Goal: Information Seeking & Learning: Learn about a topic

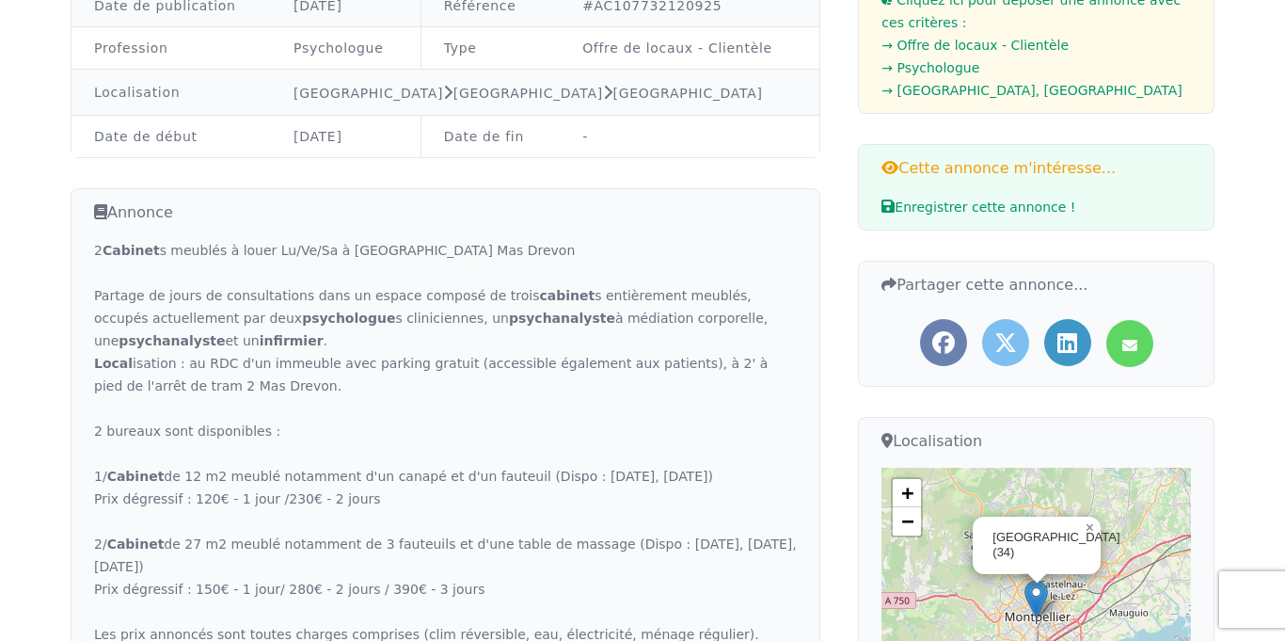
scroll to position [270, 0]
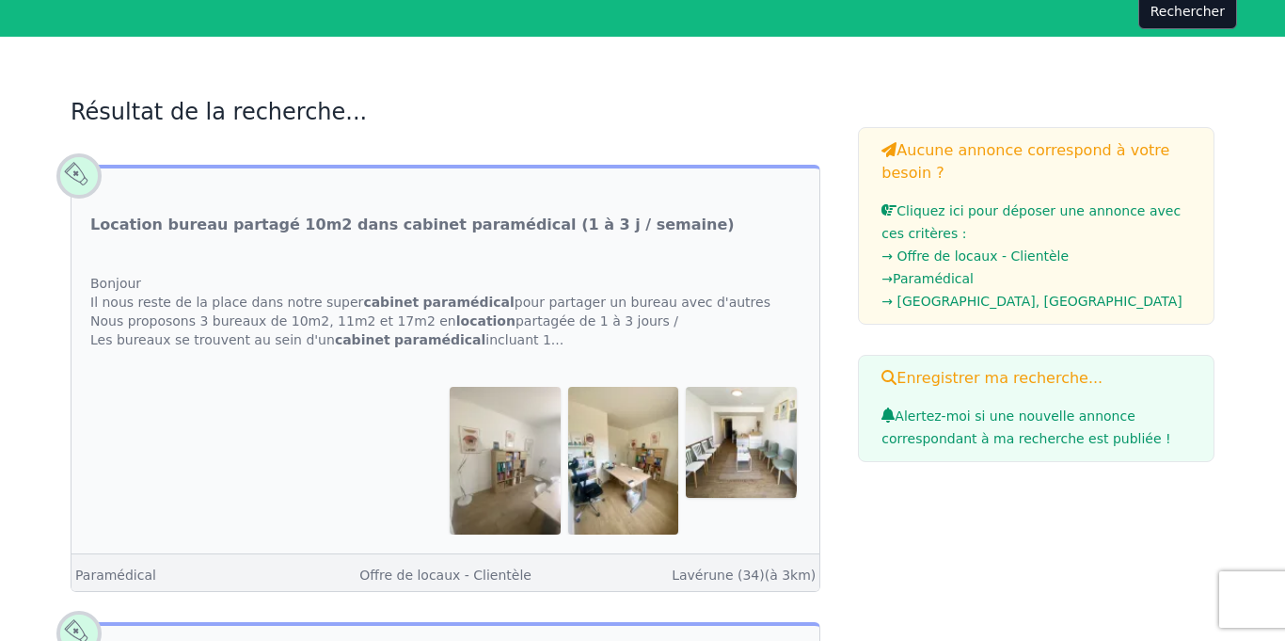
scroll to position [215, 0]
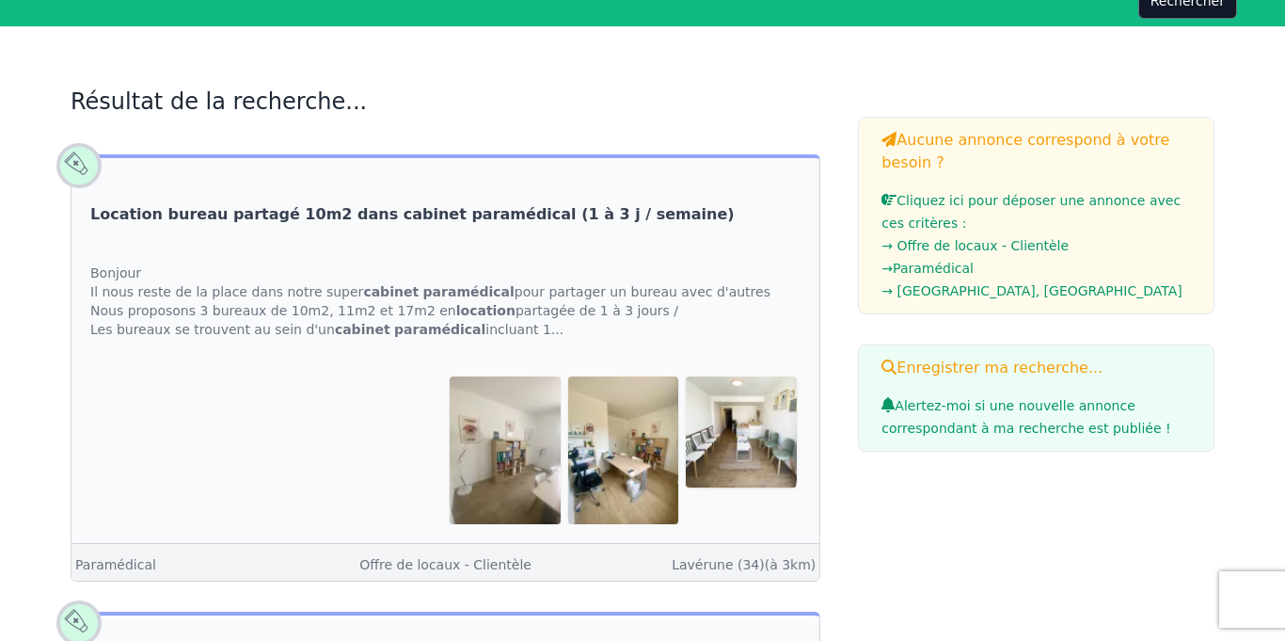
click at [283, 212] on link "Location bureau partagé 10m2 dans cabinet paramédical (1 à 3 j / semaine)" at bounding box center [412, 214] width 644 height 23
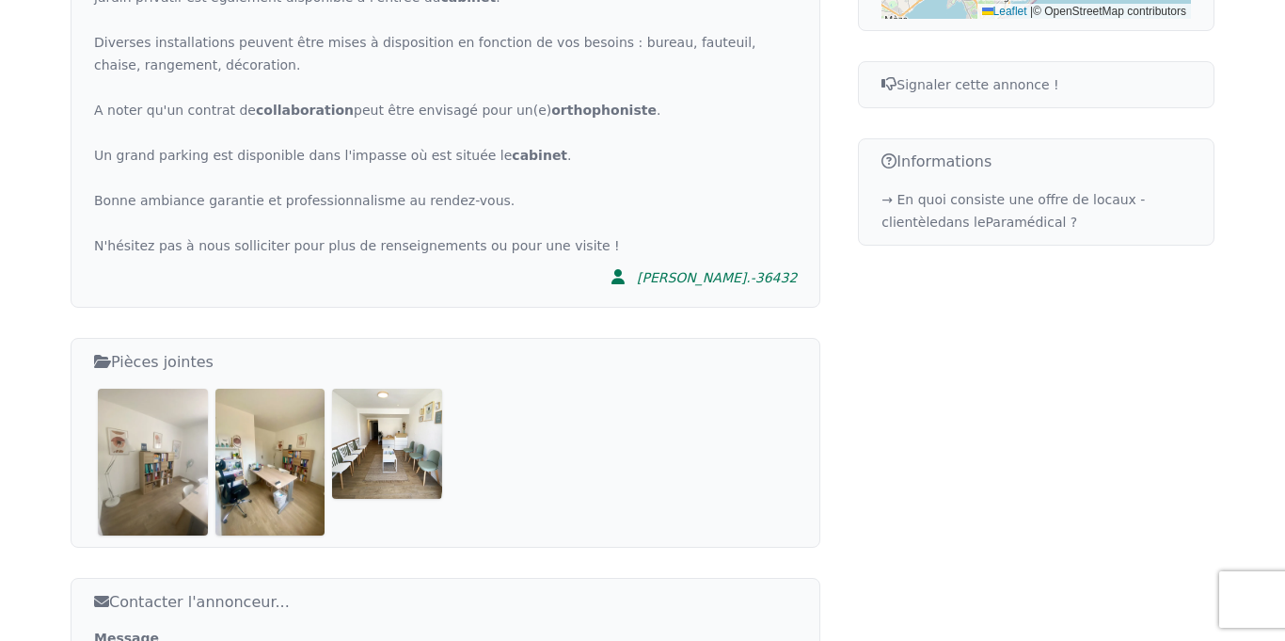
scroll to position [1024, 0]
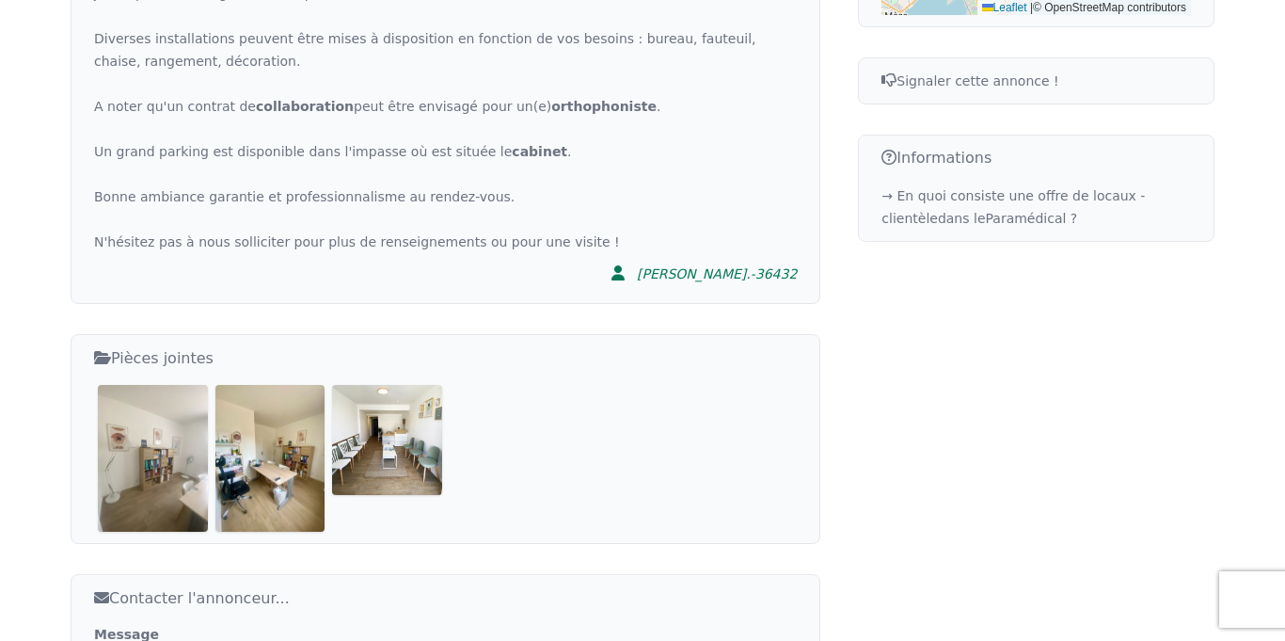
click at [158, 435] on img at bounding box center [153, 458] width 110 height 146
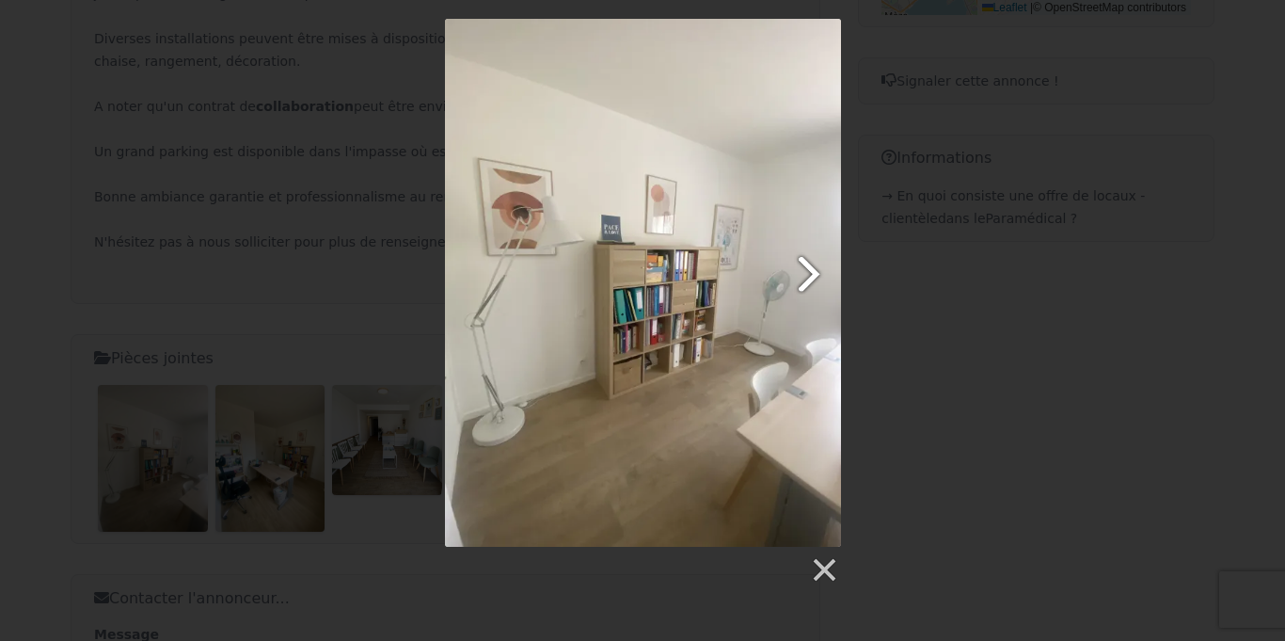
click at [811, 267] on link at bounding box center [713, 283] width 253 height 528
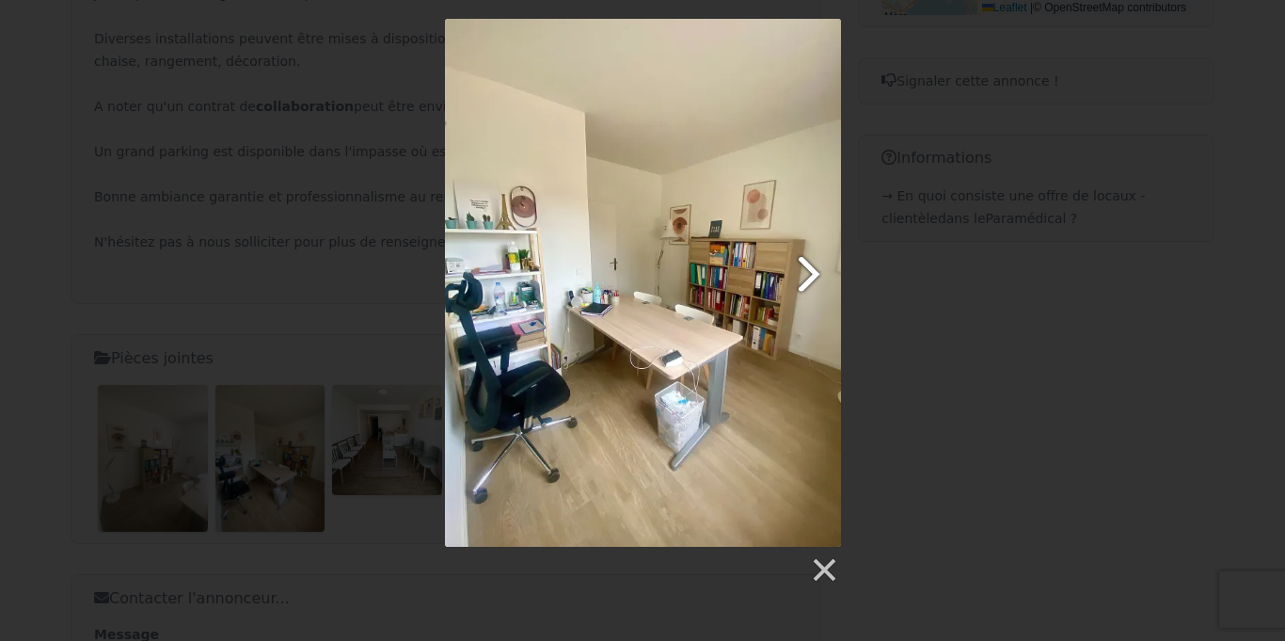
click at [811, 267] on link at bounding box center [713, 283] width 253 height 528
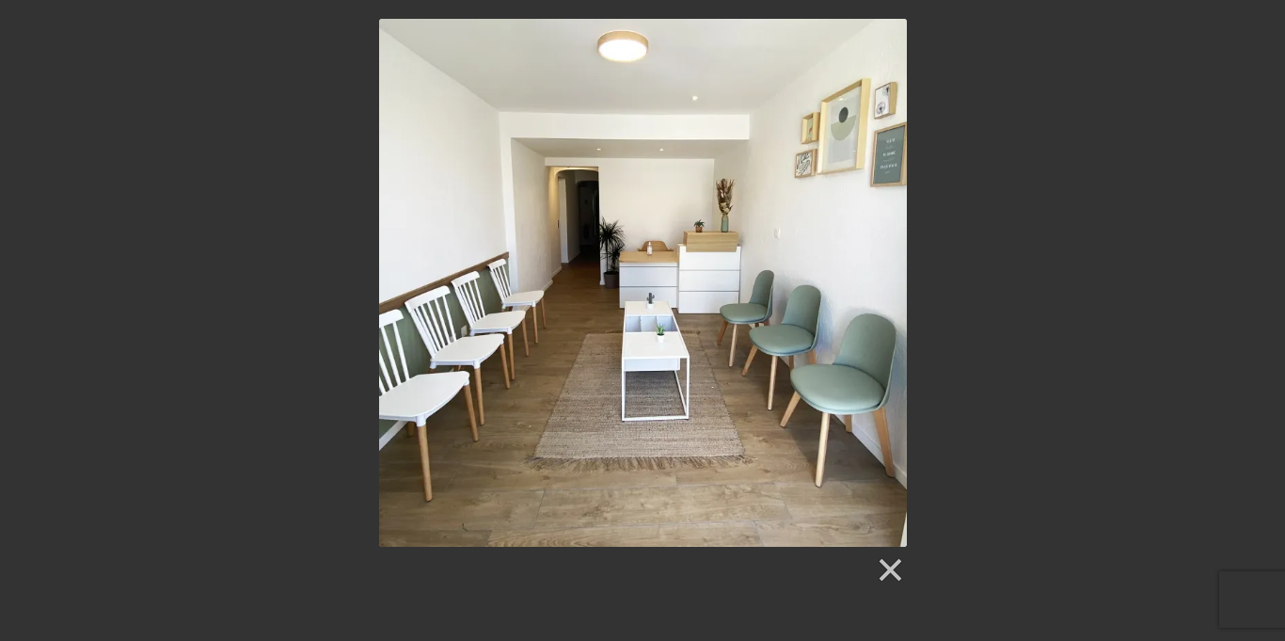
scroll to position [215, 0]
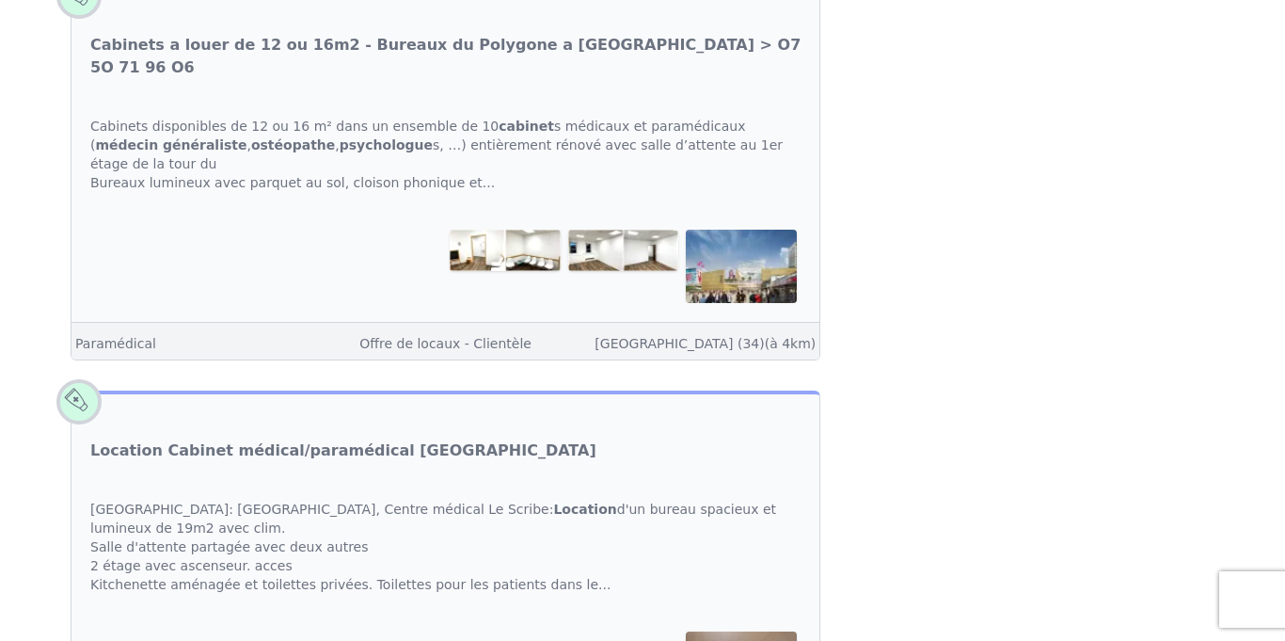
scroll to position [2963, 0]
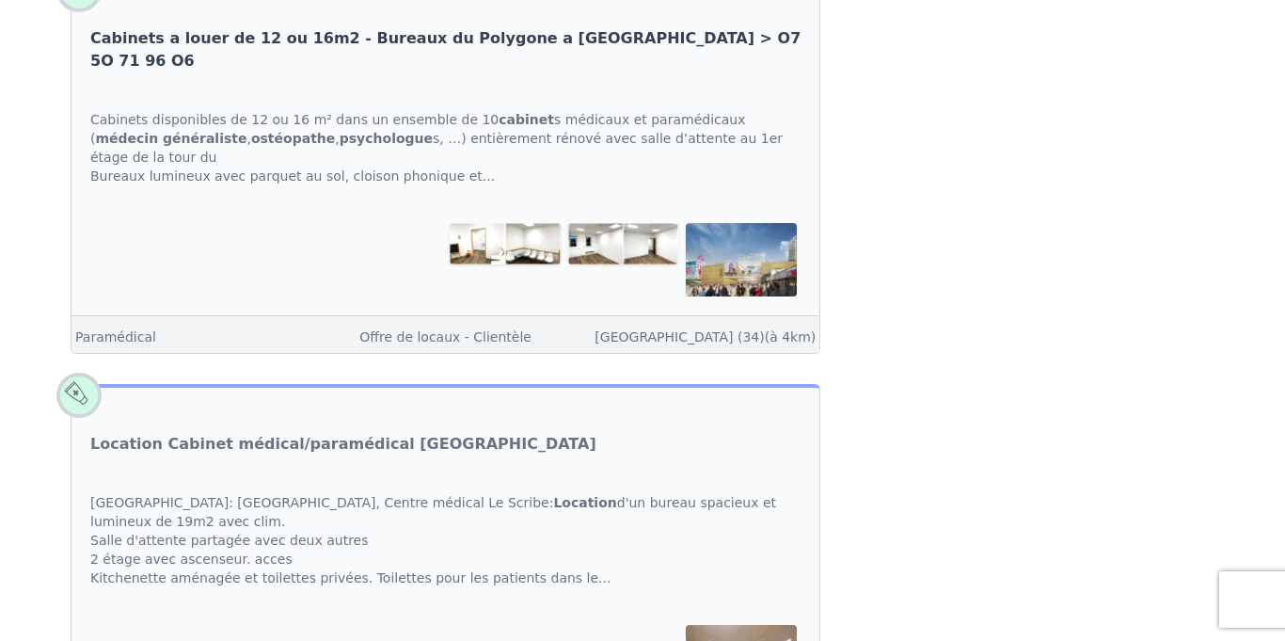
click at [234, 72] on link "Cabinets a louer de 12 ou 16m2 - Bureaux du Polygone a [GEOGRAPHIC_DATA] > O7 5…" at bounding box center [445, 49] width 710 height 45
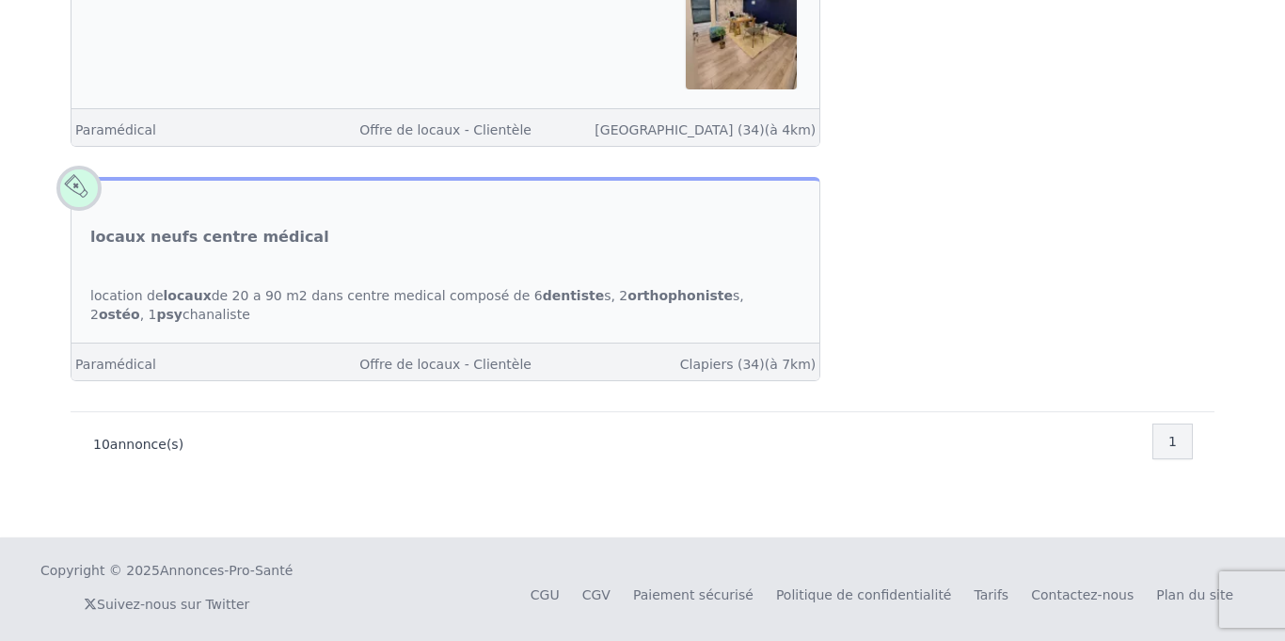
scroll to position [3678, 0]
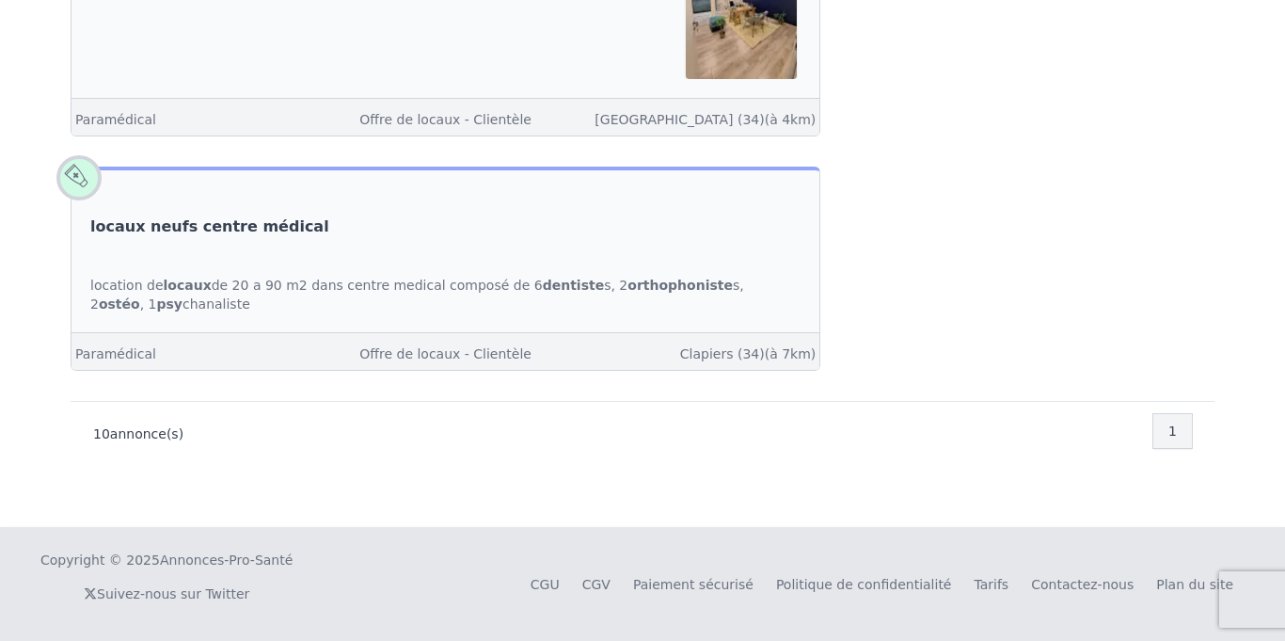
click at [189, 230] on link "locaux neufs centre médical" at bounding box center [209, 226] width 239 height 23
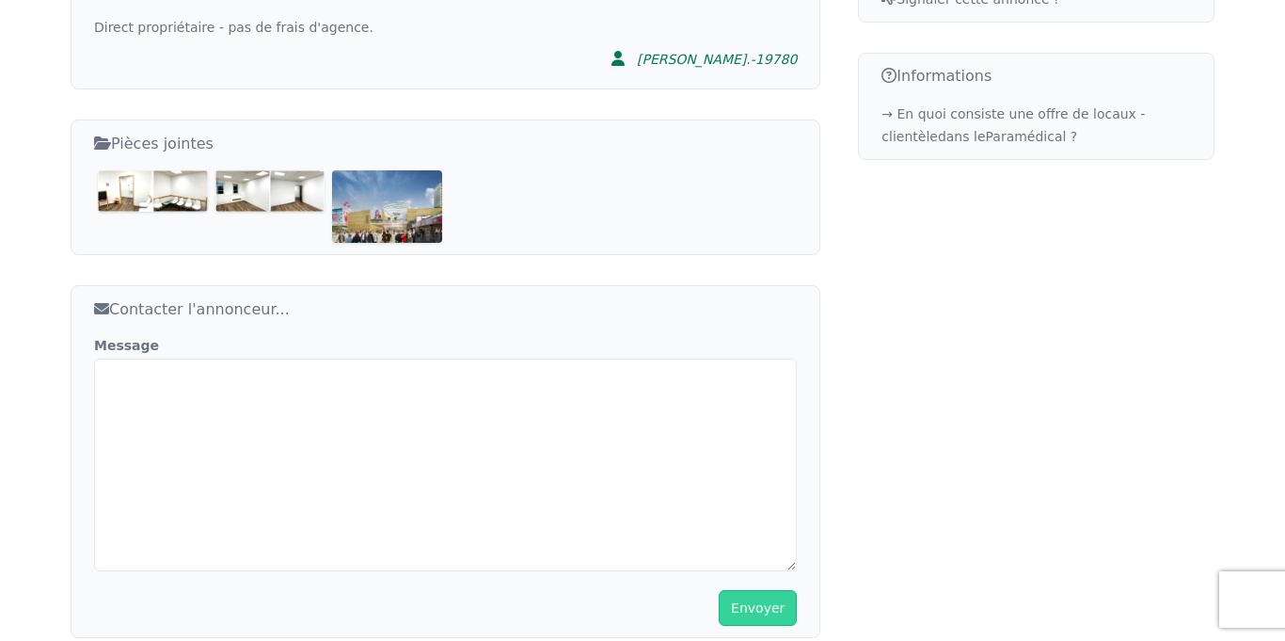
scroll to position [1104, 0]
click at [133, 172] on img at bounding box center [153, 192] width 110 height 41
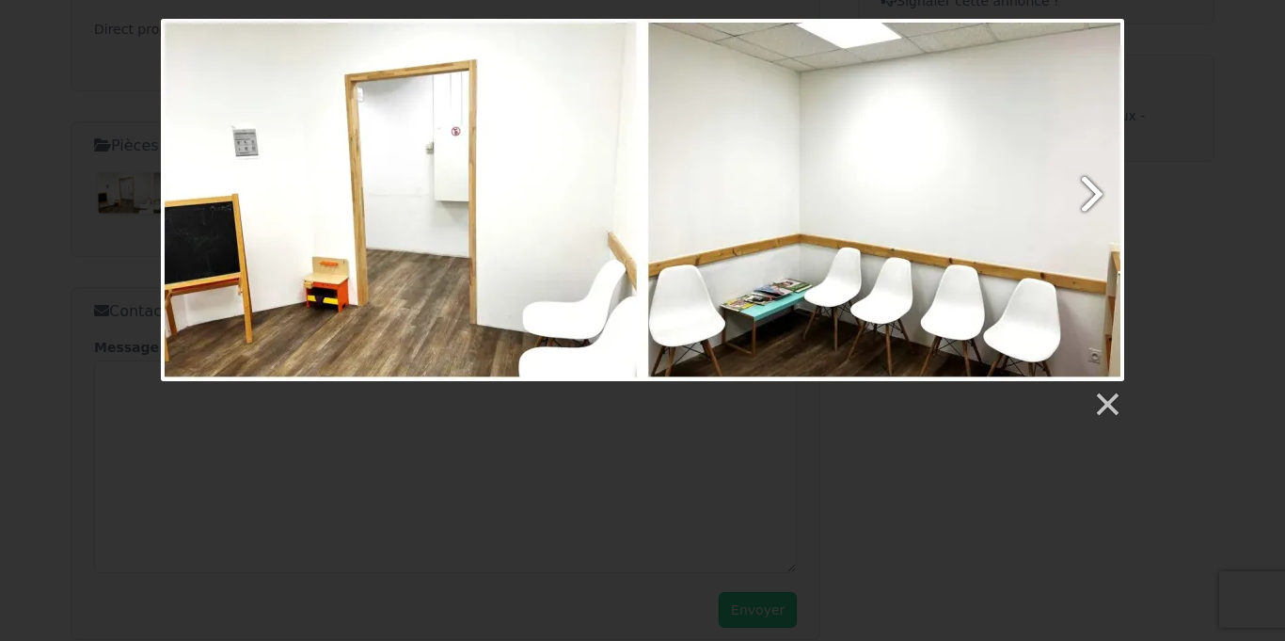
click at [1091, 188] on link at bounding box center [816, 200] width 616 height 362
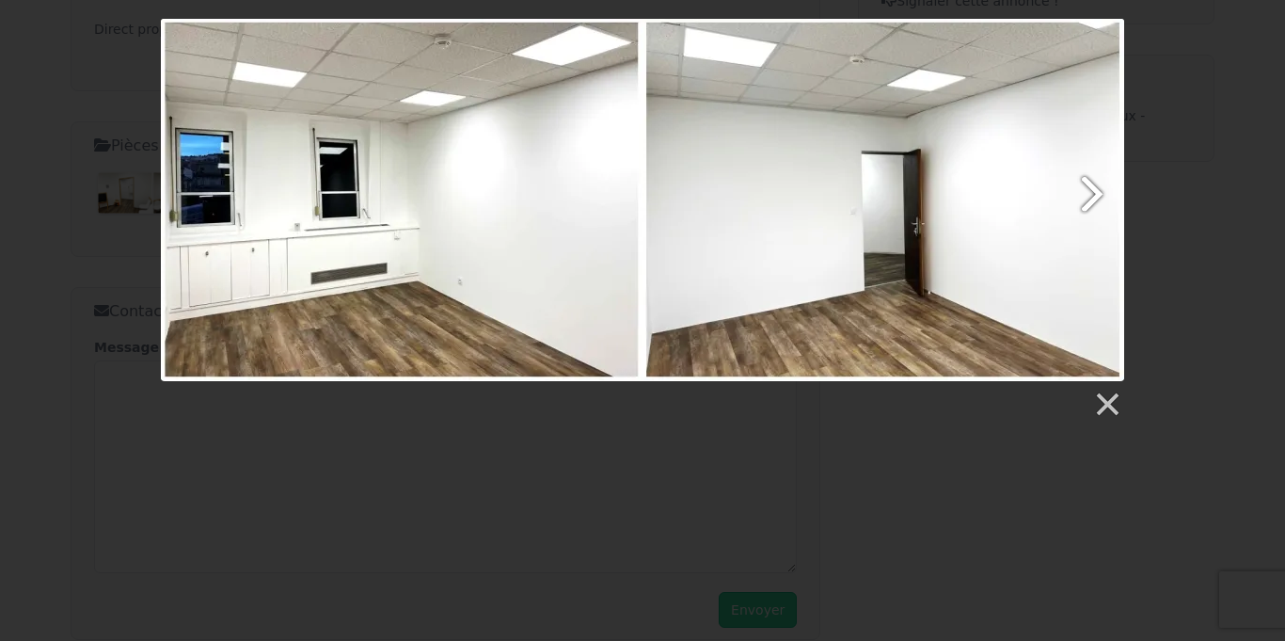
click at [1091, 188] on link at bounding box center [816, 200] width 616 height 362
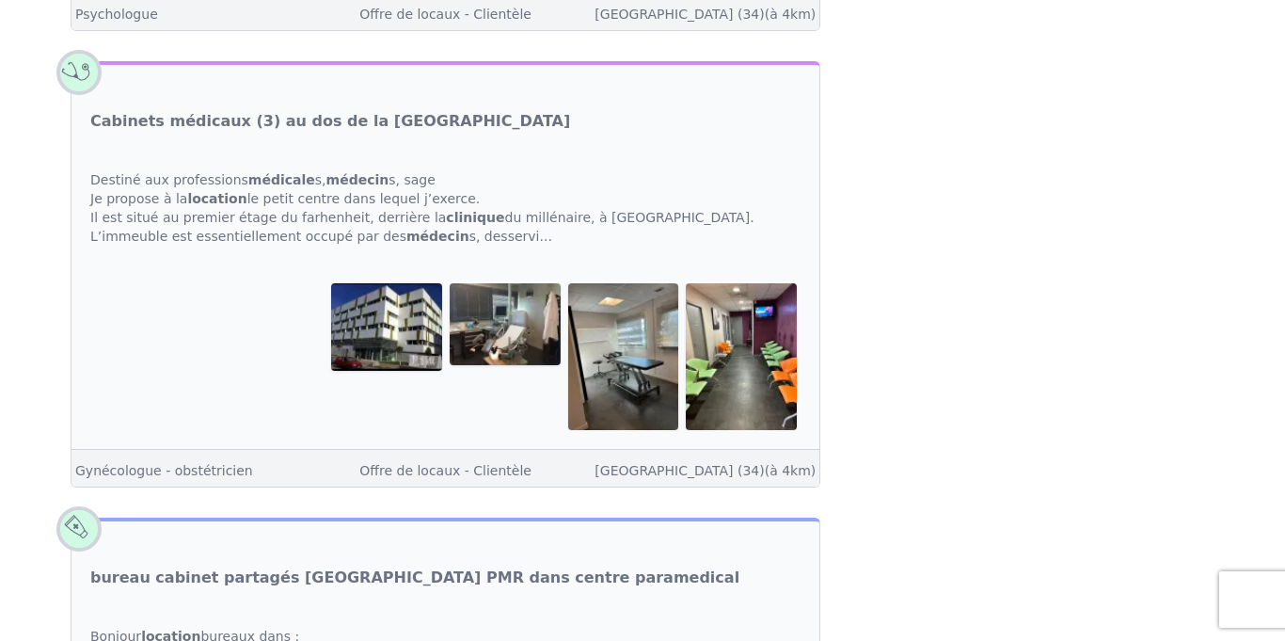
scroll to position [3031, 0]
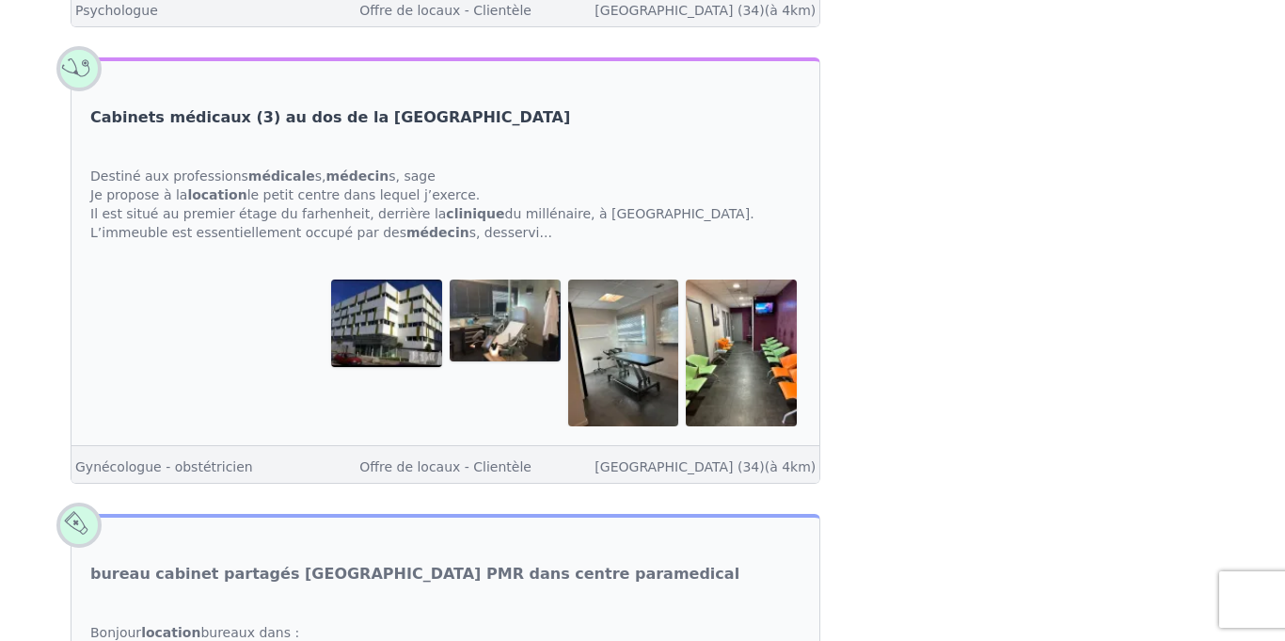
click at [296, 106] on link "Cabinets médicaux (3) au dos de la [GEOGRAPHIC_DATA]" at bounding box center [330, 117] width 480 height 23
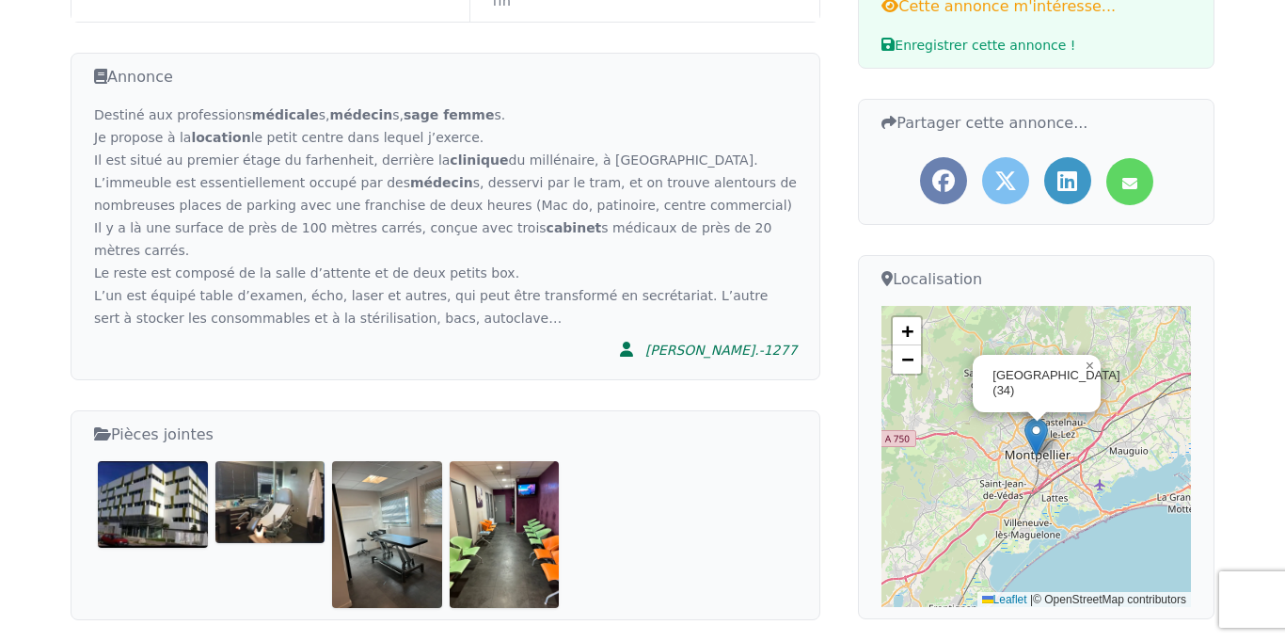
scroll to position [437, 0]
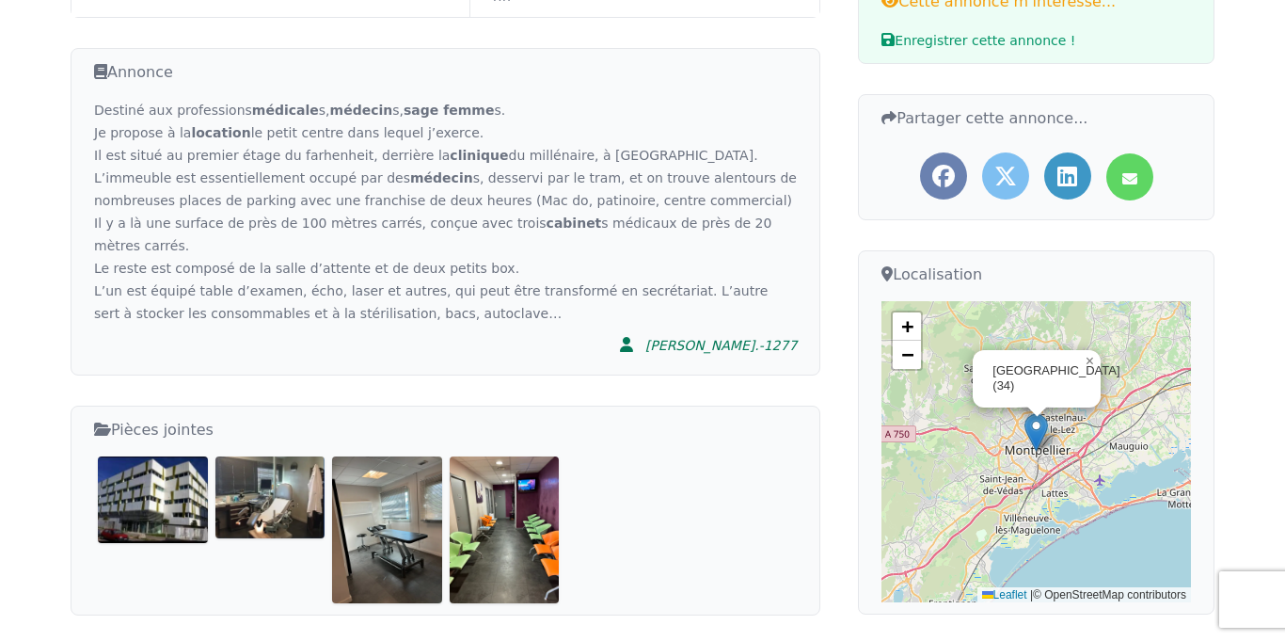
click at [359, 458] on img at bounding box center [387, 529] width 110 height 146
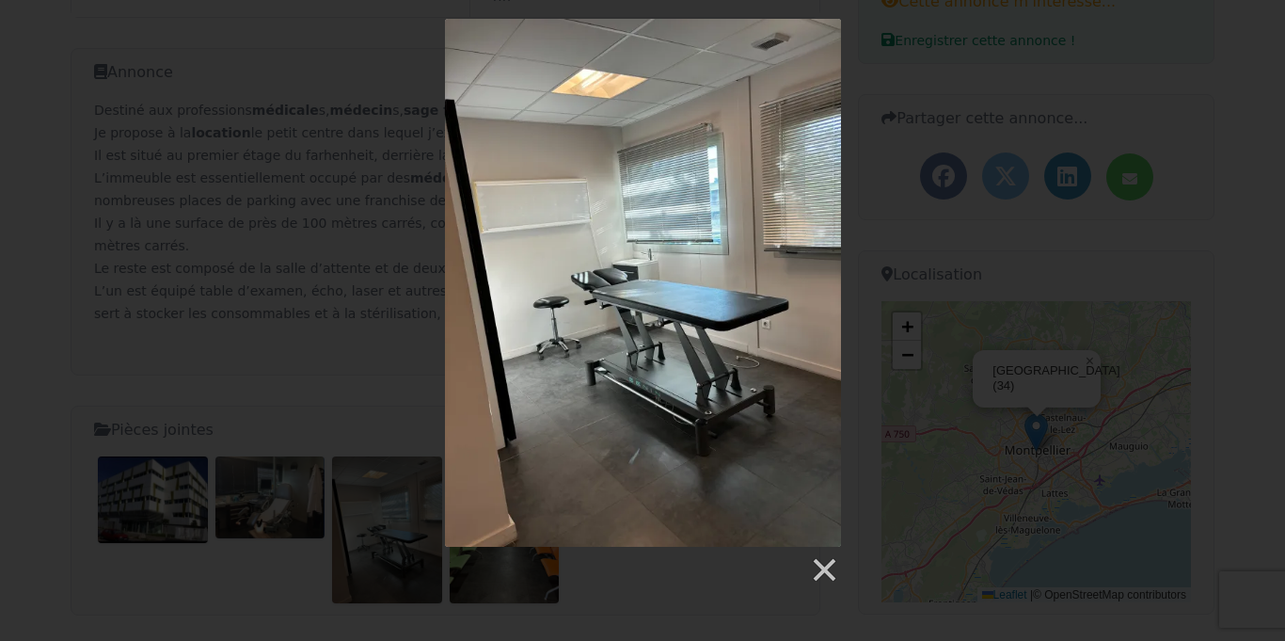
click at [6, 358] on div at bounding box center [642, 301] width 1285 height 565
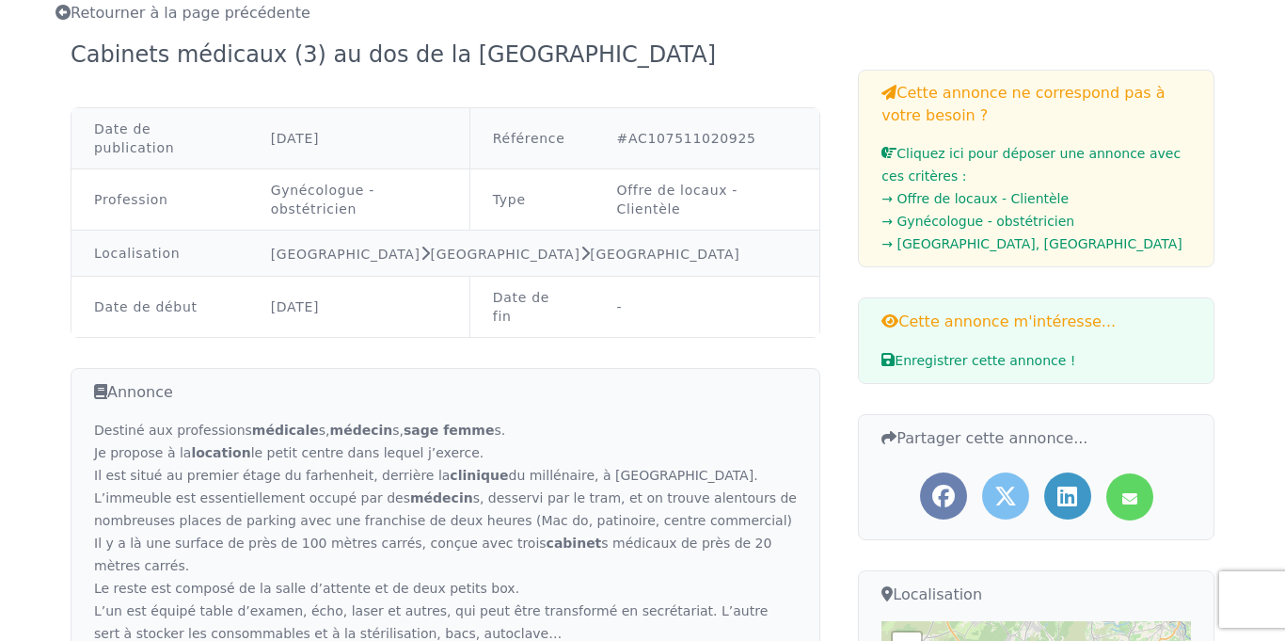
scroll to position [120, 0]
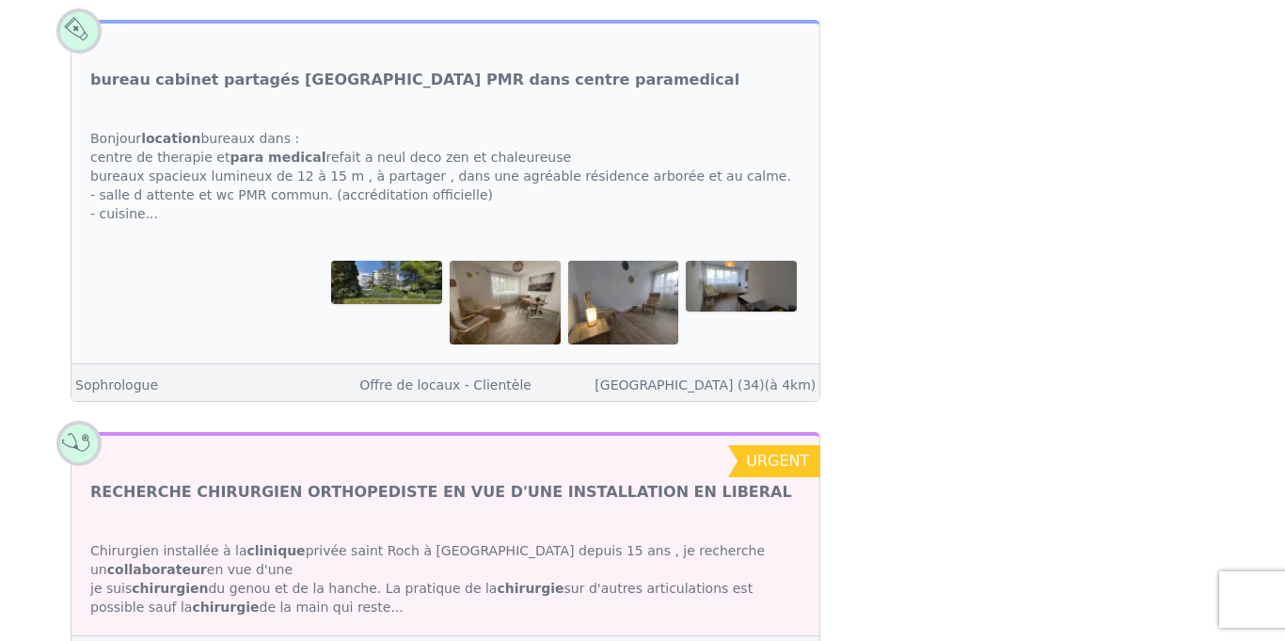
scroll to position [3526, 0]
click at [385, 266] on img at bounding box center [386, 281] width 111 height 43
click at [387, 267] on img at bounding box center [386, 281] width 111 height 43
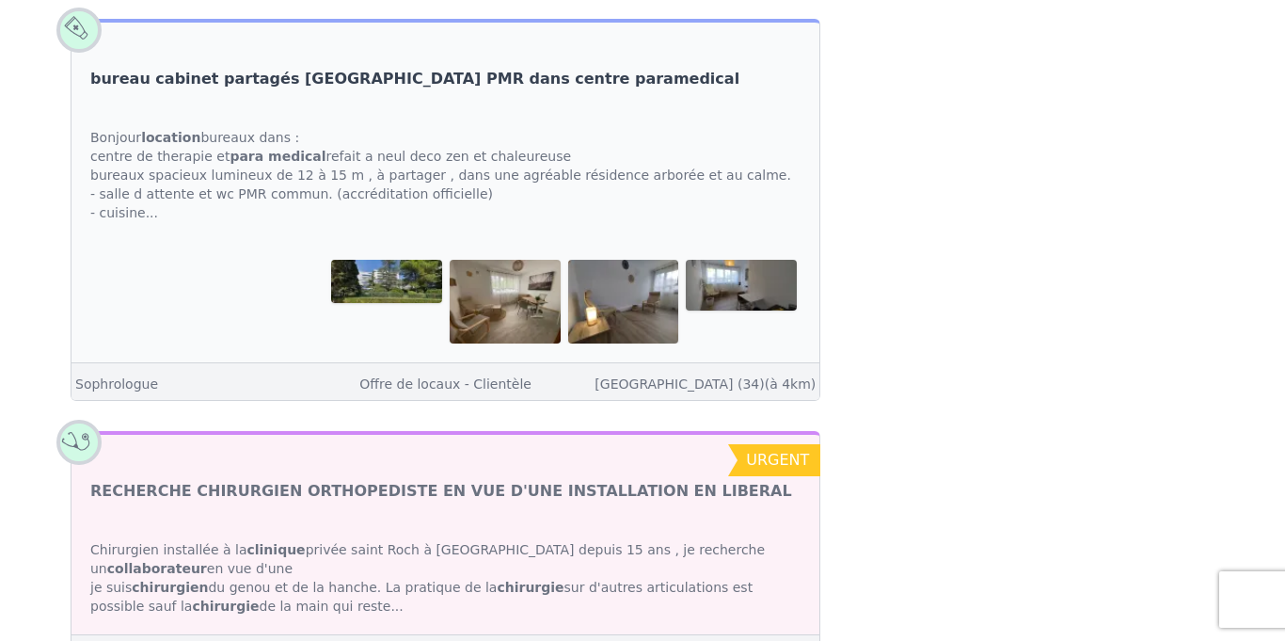
click at [277, 68] on link "bureau cabinet partagés [GEOGRAPHIC_DATA] PMR dans centre paramedical" at bounding box center [414, 79] width 649 height 23
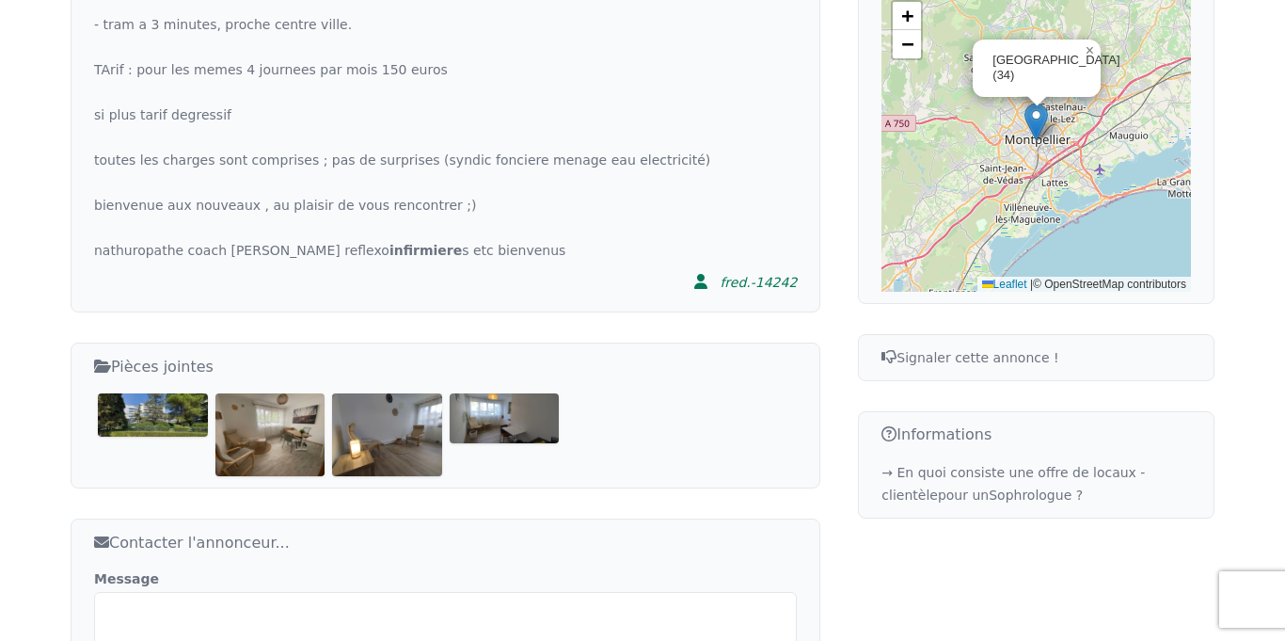
scroll to position [749, 0]
click at [154, 392] on img at bounding box center [153, 413] width 110 height 43
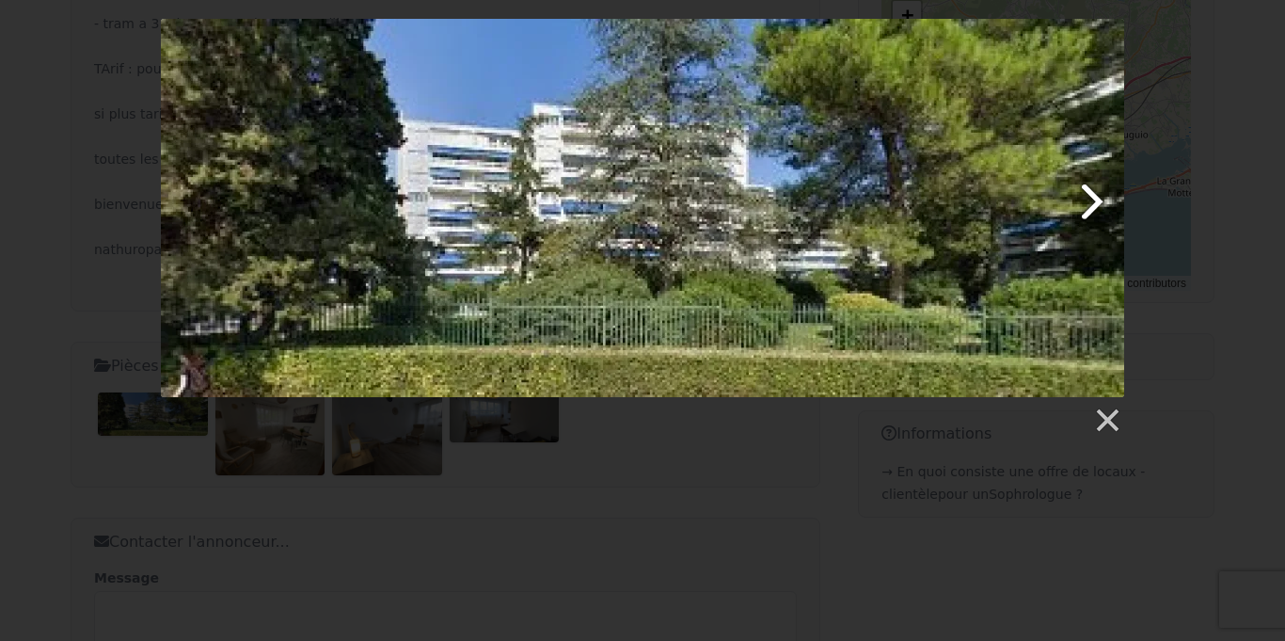
click at [1091, 211] on link at bounding box center [816, 208] width 616 height 378
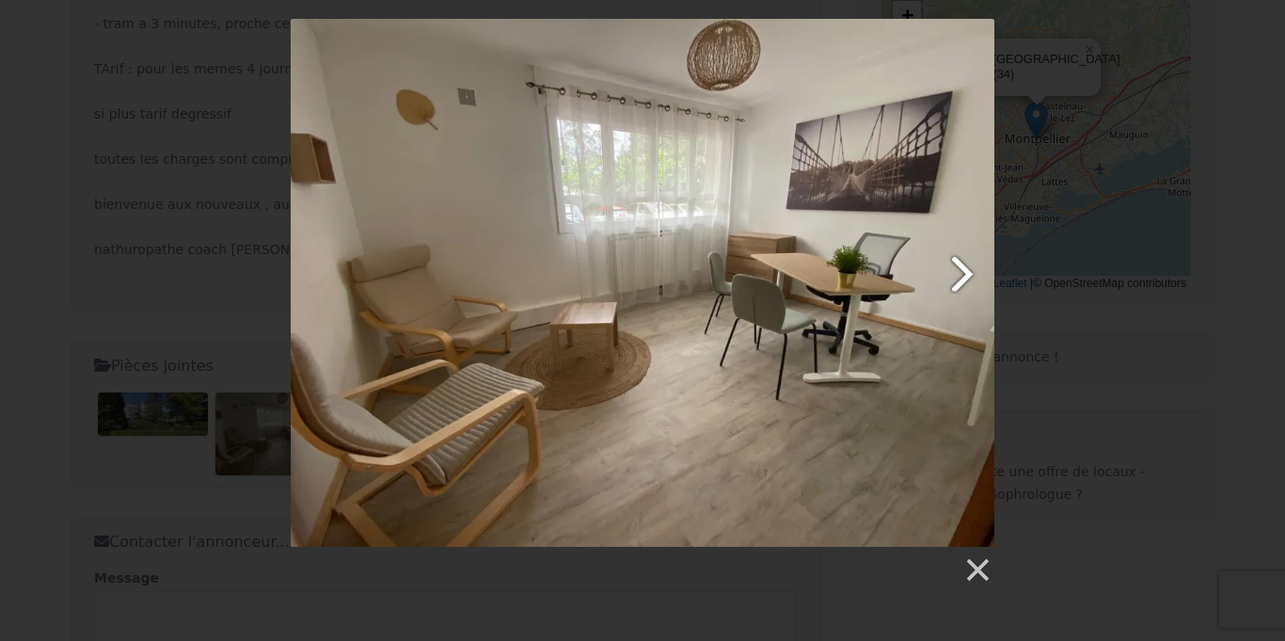
click at [963, 280] on link at bounding box center [769, 283] width 451 height 528
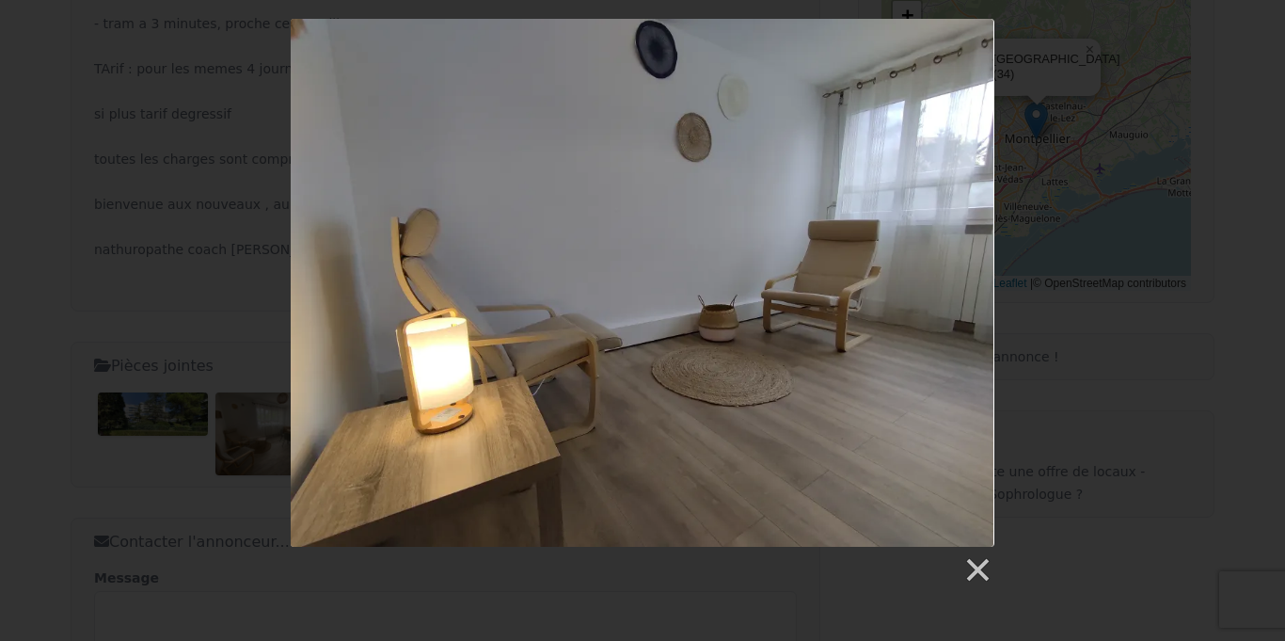
click at [12, 162] on div at bounding box center [642, 301] width 1285 height 565
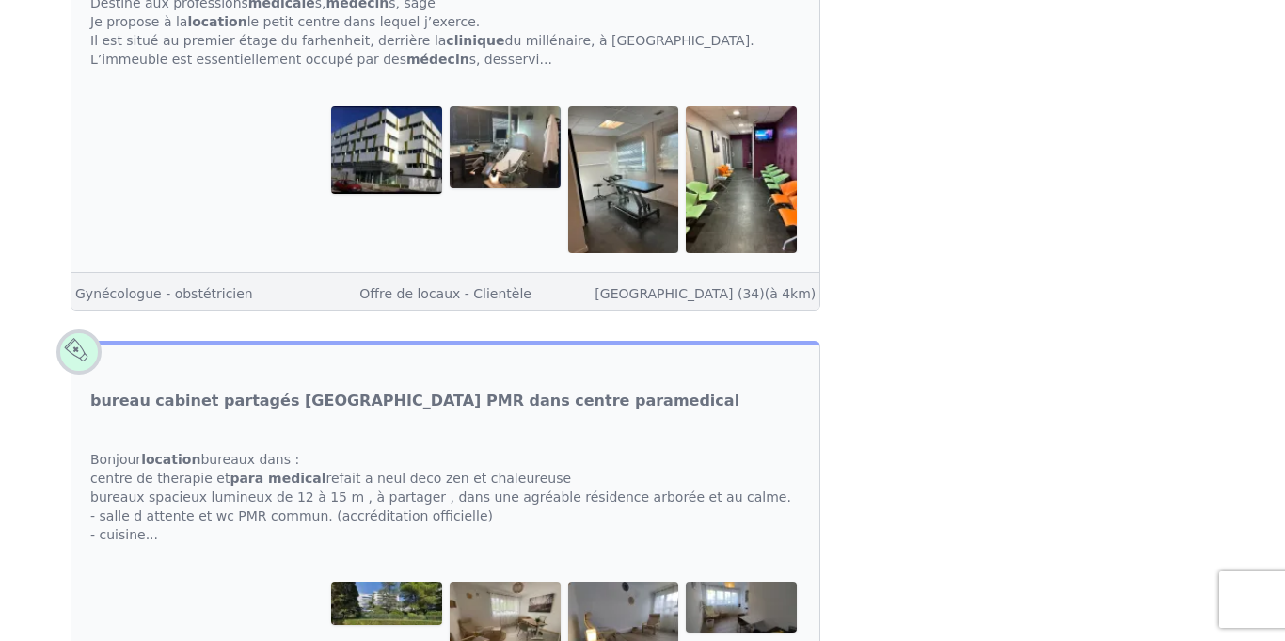
scroll to position [2987, 0]
